Goal: Find specific page/section: Find specific page/section

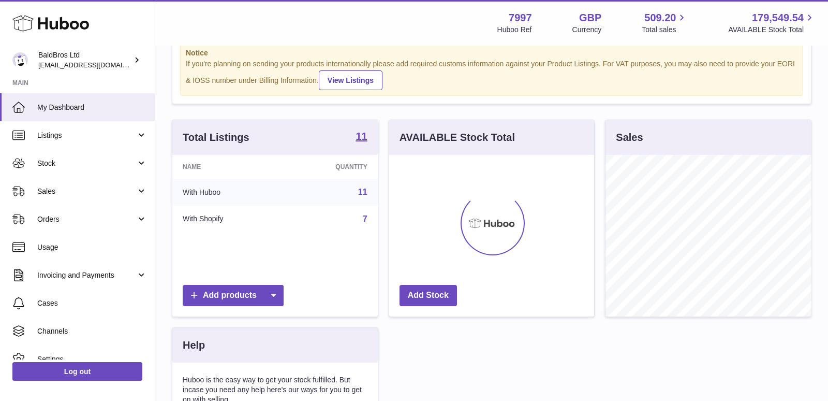
scroll to position [161, 205]
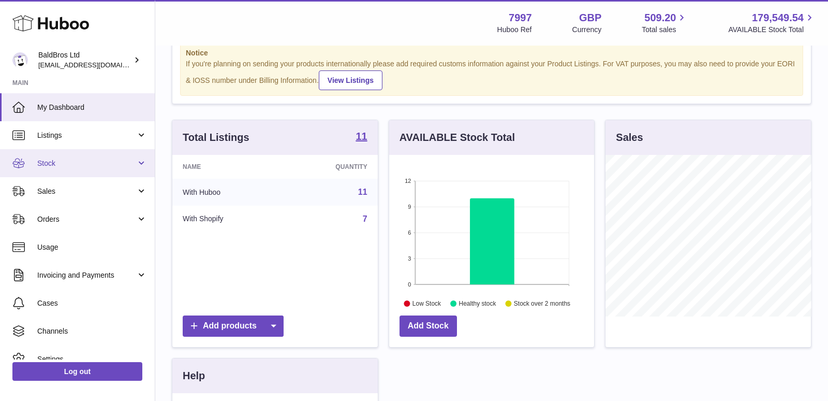
click at [83, 166] on span "Stock" at bounding box center [86, 163] width 99 height 10
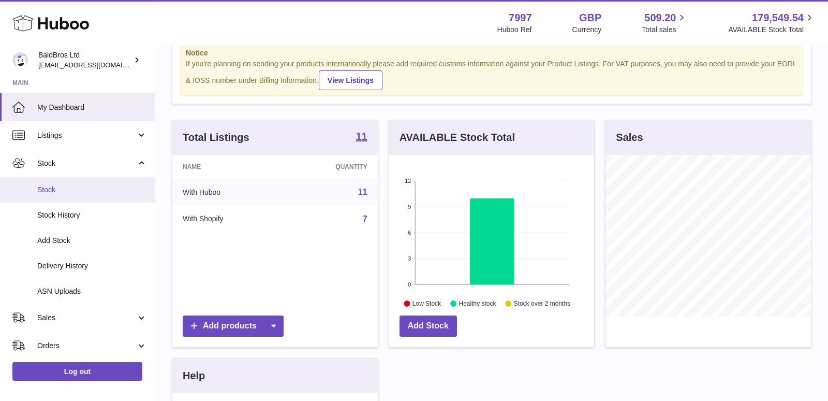
click at [71, 190] on span "Stock" at bounding box center [92, 190] width 110 height 10
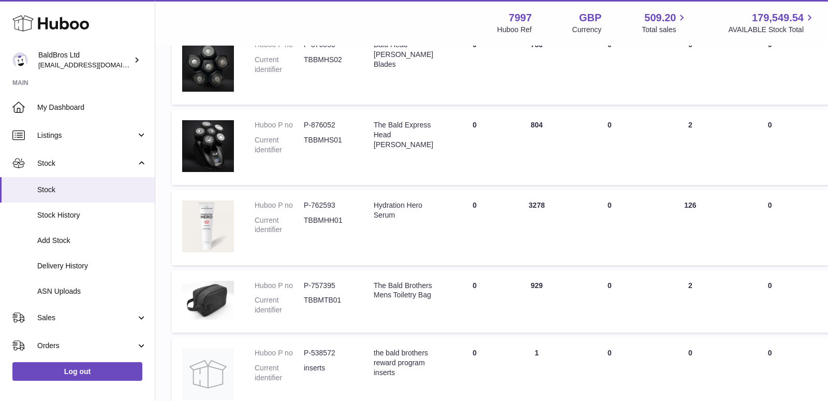
scroll to position [710, 0]
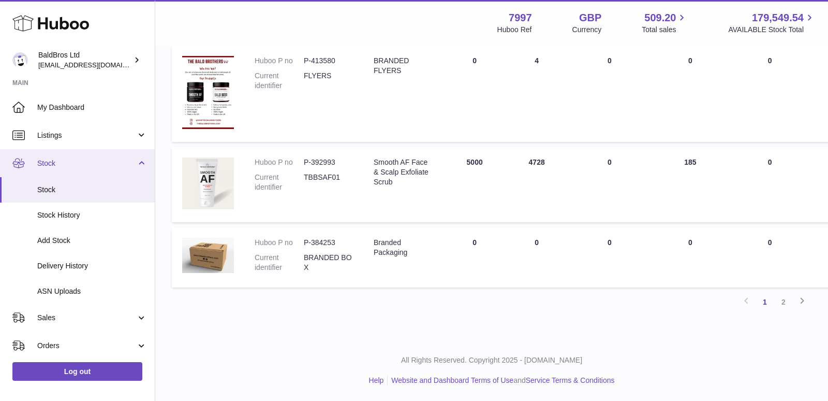
click at [131, 153] on link "Stock" at bounding box center [77, 163] width 155 height 28
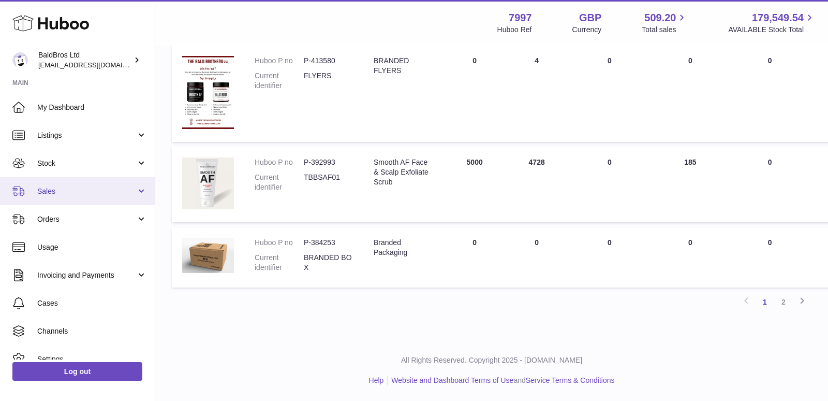
click at [89, 194] on span "Sales" at bounding box center [86, 191] width 99 height 10
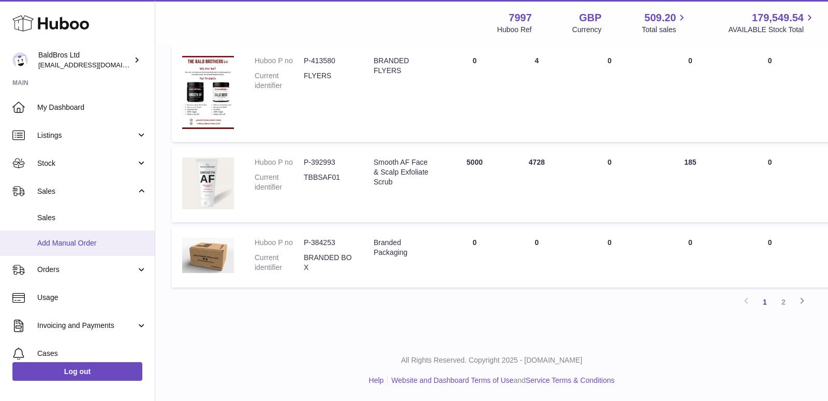
click at [70, 231] on link "Add Manual Order" at bounding box center [77, 242] width 155 height 25
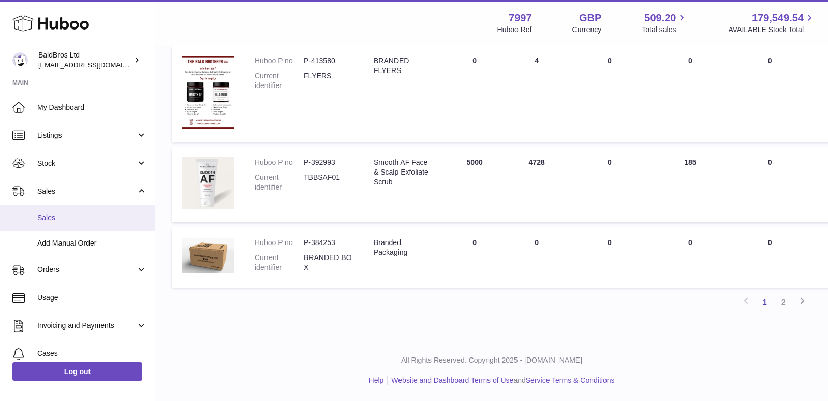
click at [79, 213] on span "Sales" at bounding box center [92, 218] width 110 height 10
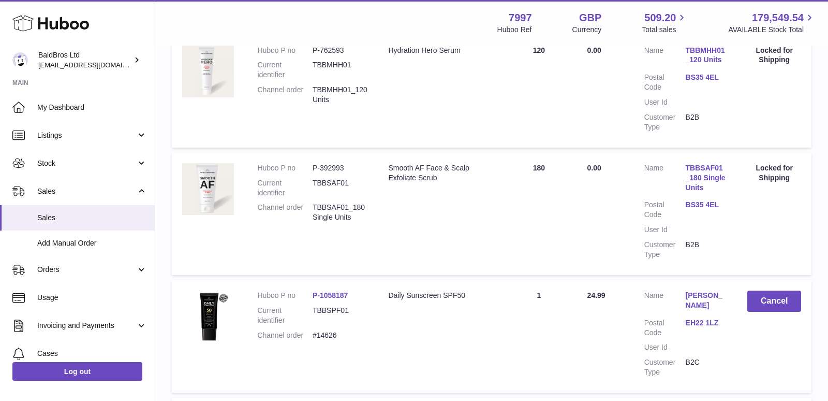
scroll to position [1134, 0]
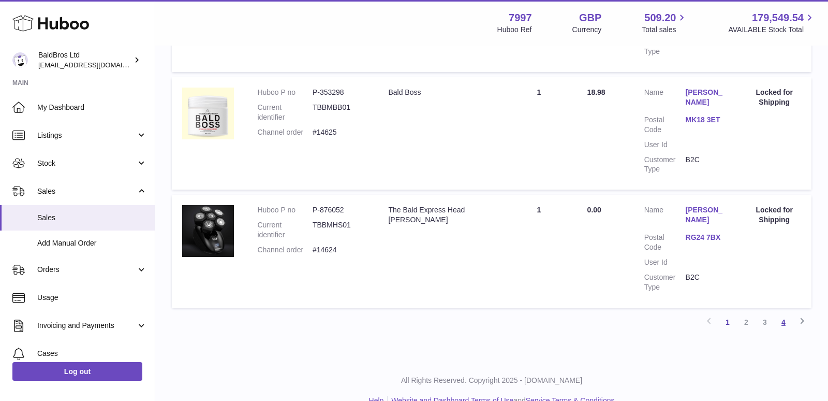
click at [788, 313] on link "4" at bounding box center [783, 322] width 19 height 19
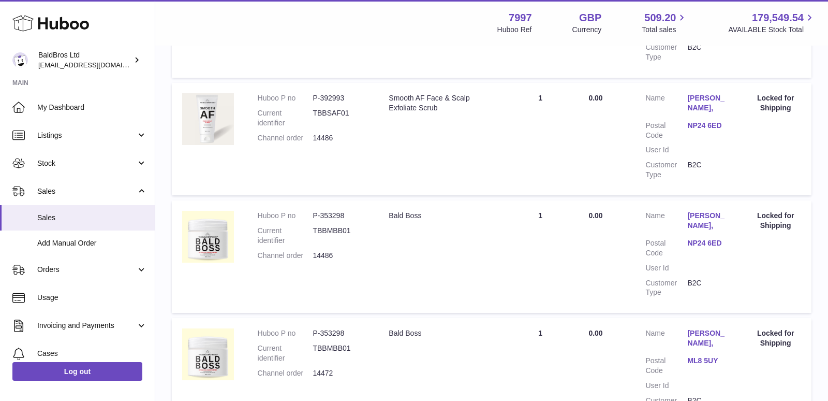
scroll to position [413, 0]
